Goal: Information Seeking & Learning: Learn about a topic

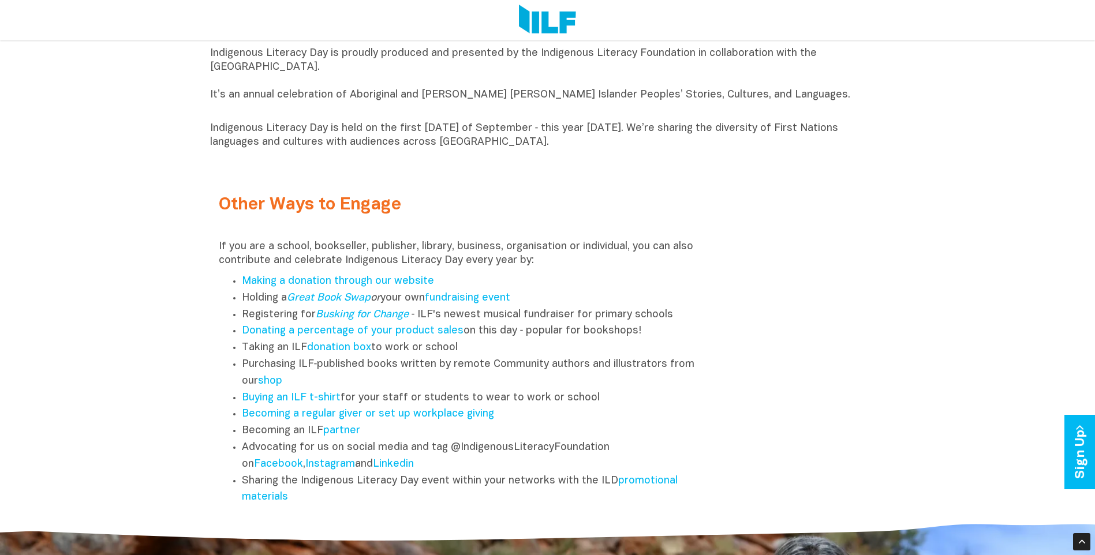
scroll to position [1270, 0]
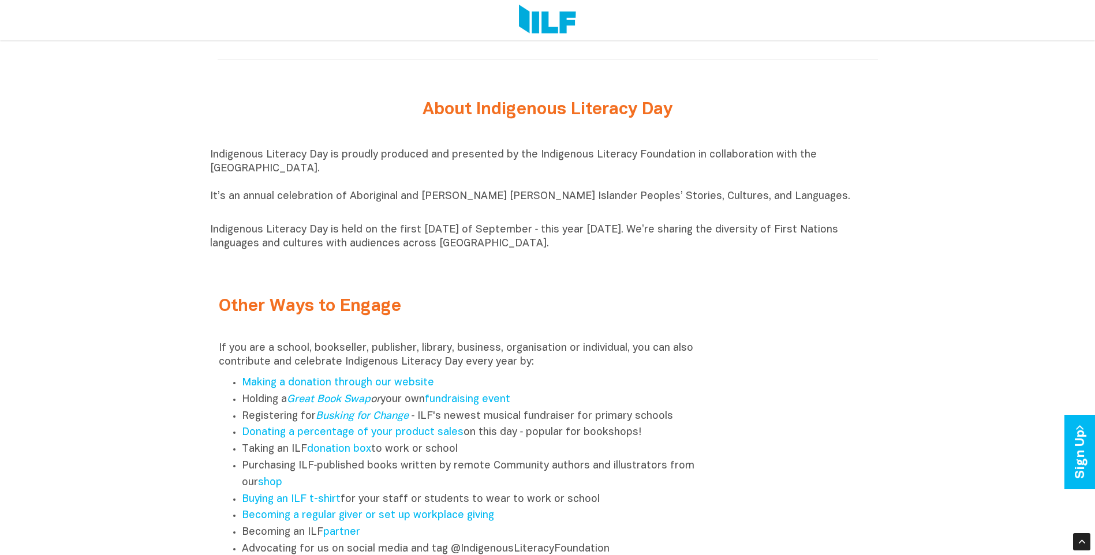
click at [252, 186] on p "Indigenous Literacy Day is proudly produced and presented by the Indigenous Lit…" at bounding box center [547, 182] width 675 height 69
click at [210, 151] on div "Indigenous Literacy Day is proudly produced and presented by the Indigenous Lit…" at bounding box center [547, 200] width 675 height 114
drag, startPoint x: 204, startPoint y: 160, endPoint x: 572, endPoint y: 251, distance: 379.8
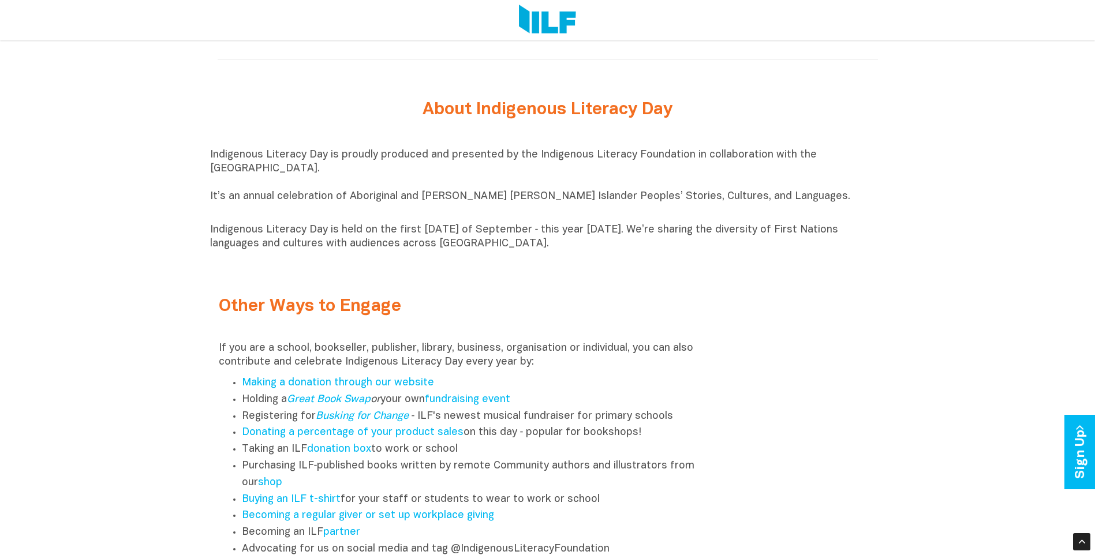
copy div "Indigenous Literacy Day is proudly produced and presented by the Indigenous Lit…"
